Goal: Task Accomplishment & Management: Use online tool/utility

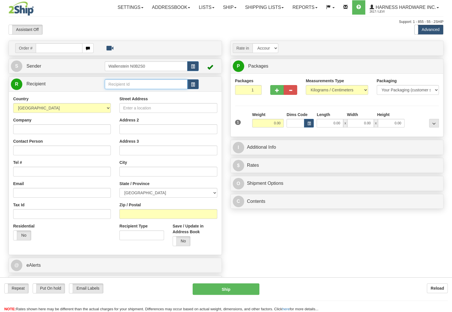
click at [130, 85] on input "text" at bounding box center [146, 84] width 83 height 10
type input "twob"
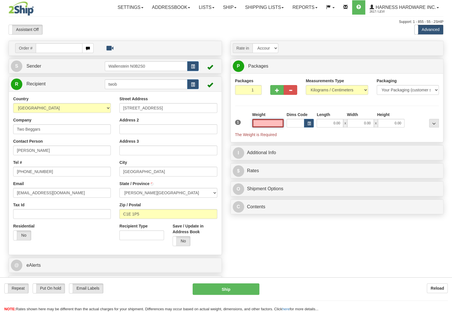
type input "[GEOGRAPHIC_DATA]"
type input "1.00"
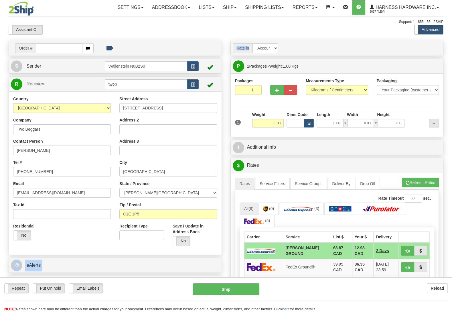
drag, startPoint x: 49, startPoint y: 283, endPoint x: 67, endPoint y: 239, distance: 47.4
click at [73, 244] on form "Pre-print Ship Docs. [GEOGRAPHIC_DATA] Close Consolidation Unit Close Consolida…" at bounding box center [226, 249] width 435 height 418
click at [67, 239] on div "Residential Yes No" at bounding box center [62, 233] width 106 height 21
click at [231, 9] on link "Ship" at bounding box center [230, 7] width 22 height 14
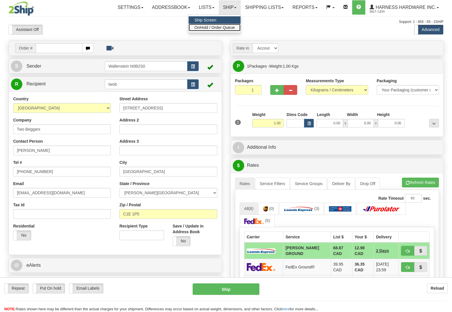
click at [222, 27] on span "OnHold / Order Queue" at bounding box center [214, 27] width 40 height 5
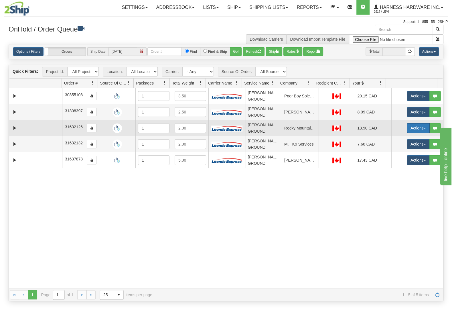
click at [411, 130] on button "Actions" at bounding box center [418, 128] width 23 height 10
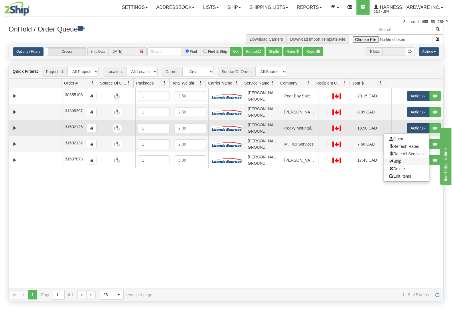
click at [398, 163] on link "Ship" at bounding box center [407, 160] width 46 height 7
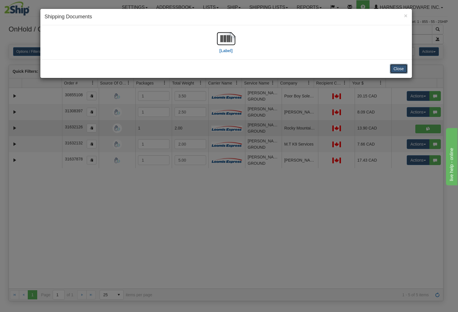
click at [398, 69] on button "Close" at bounding box center [399, 69] width 18 height 10
